Goal: Navigation & Orientation: Find specific page/section

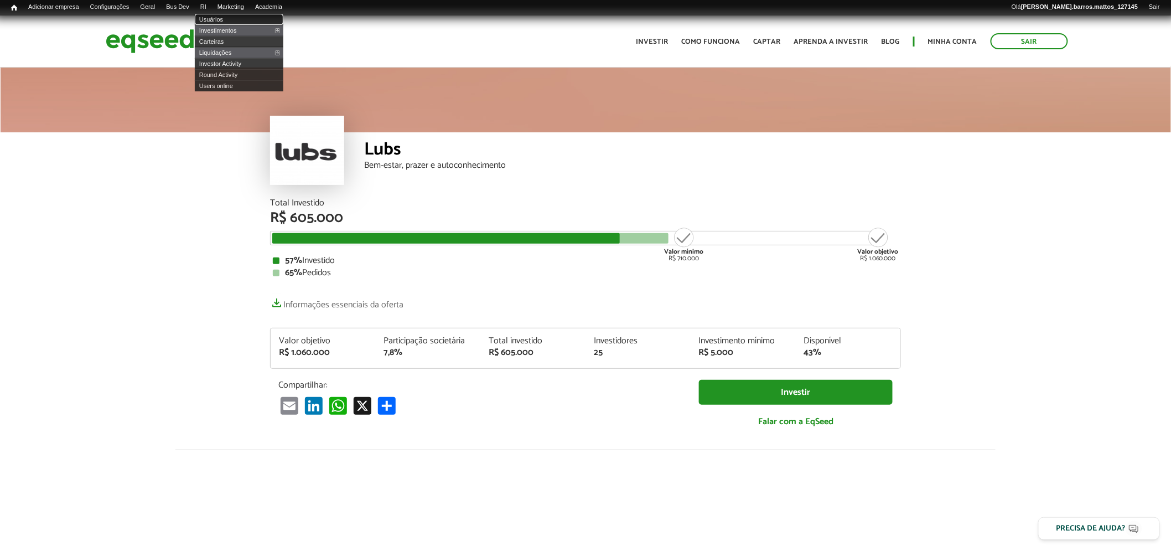
click at [214, 14] on link "Usuários" at bounding box center [239, 19] width 89 height 11
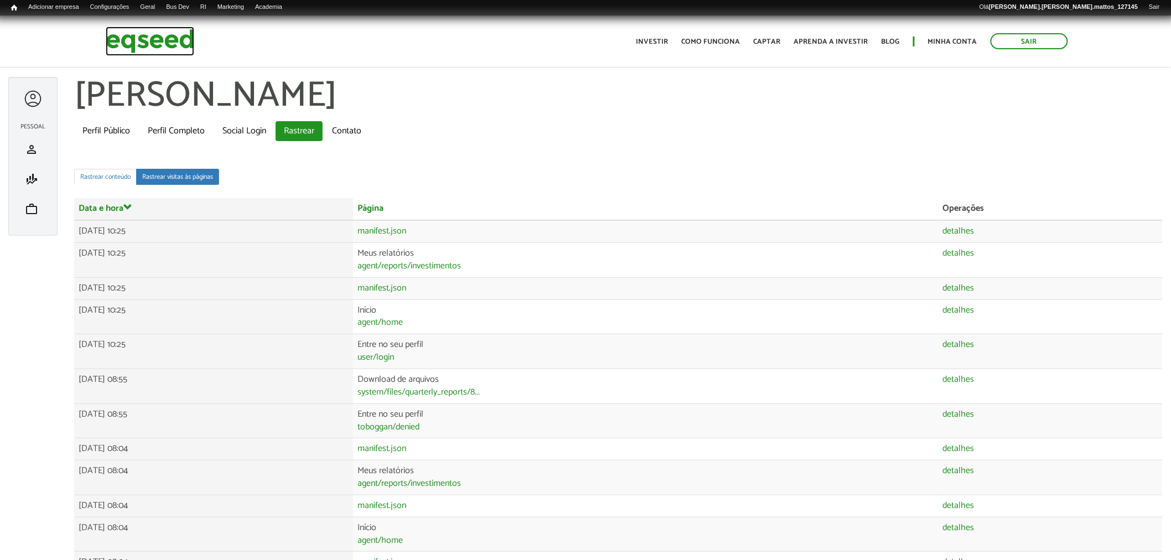
click at [108, 38] on img at bounding box center [150, 41] width 89 height 29
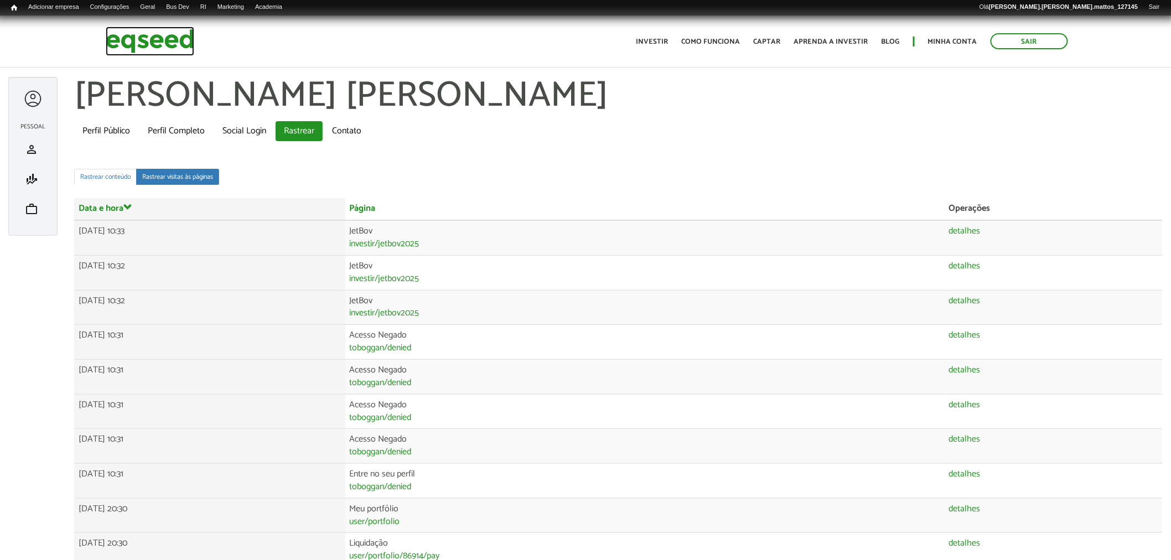
click at [153, 37] on img at bounding box center [150, 41] width 89 height 29
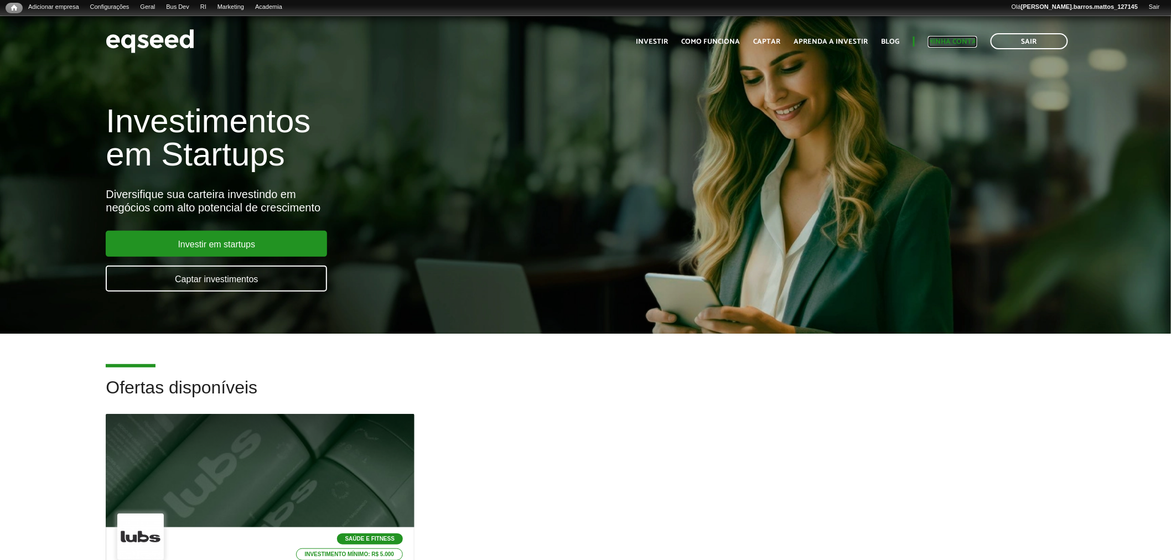
click at [966, 38] on link "Minha conta" at bounding box center [952, 41] width 49 height 7
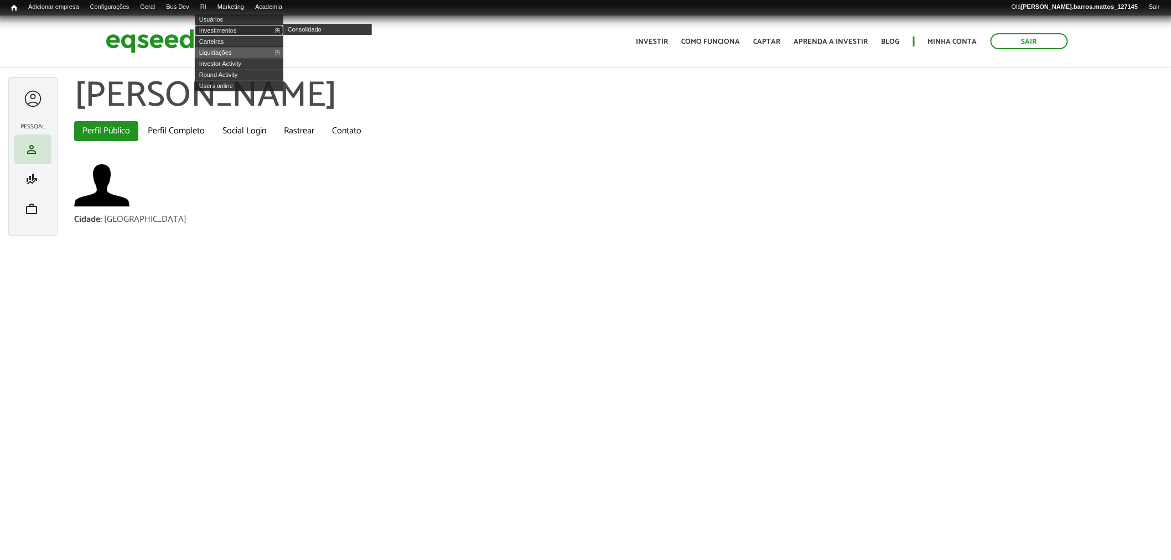
click at [227, 29] on link "Investimentos" at bounding box center [239, 30] width 89 height 11
